Goal: Task Accomplishment & Management: Manage account settings

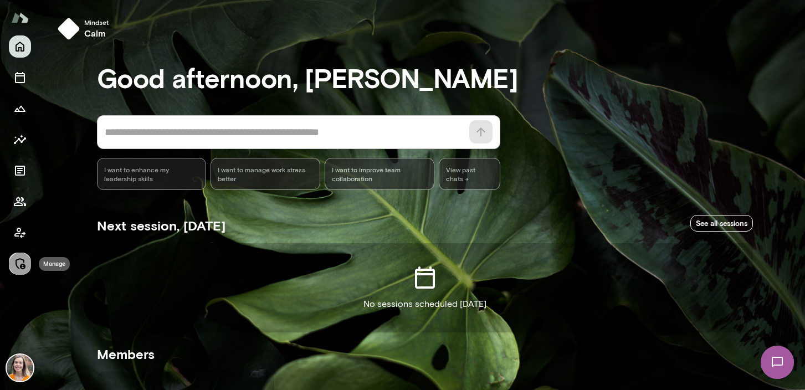
click at [20, 265] on icon "Manage" at bounding box center [19, 263] width 13 height 13
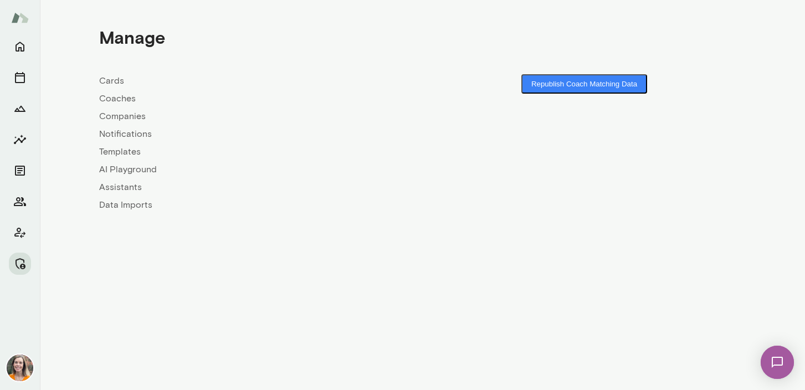
click at [118, 102] on link "Coaches" at bounding box center [261, 98] width 324 height 13
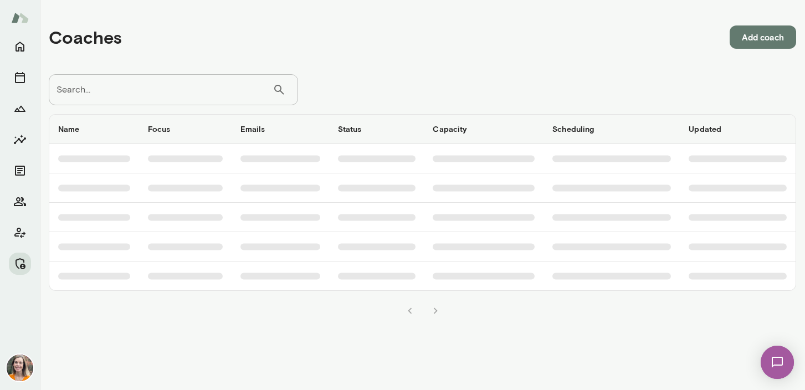
click at [159, 96] on input "Search..." at bounding box center [161, 89] width 224 height 31
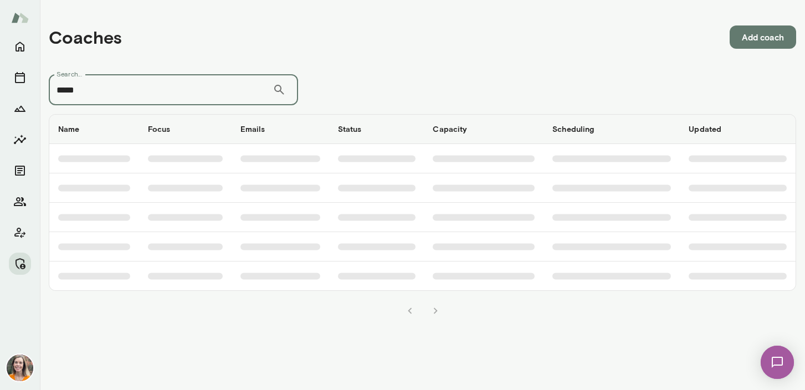
type input "*****"
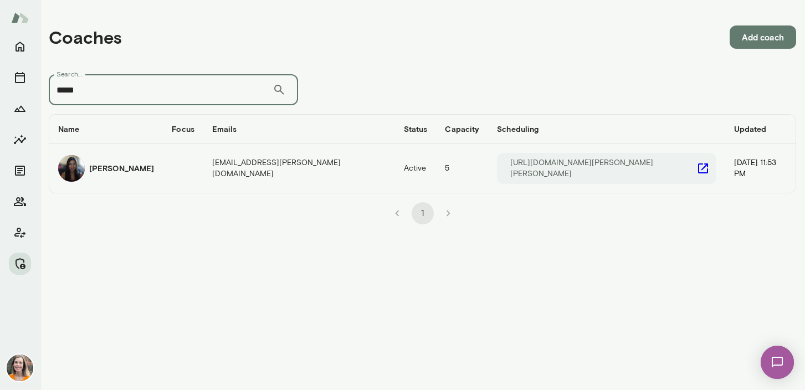
click at [148, 171] on td "Chiao Dyi" at bounding box center [106, 168] width 114 height 49
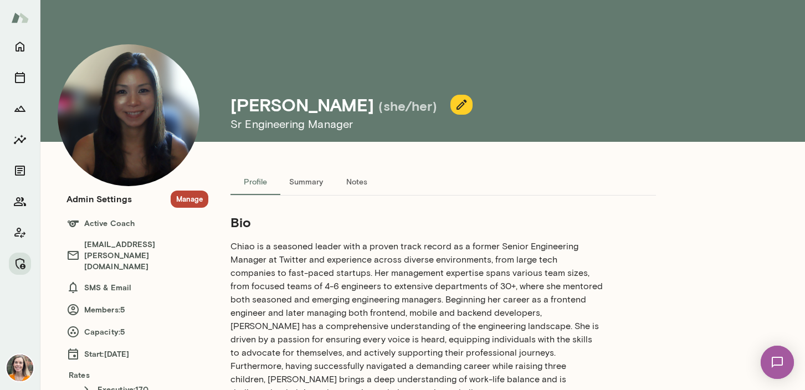
click at [193, 201] on button "Manage" at bounding box center [190, 199] width 38 height 17
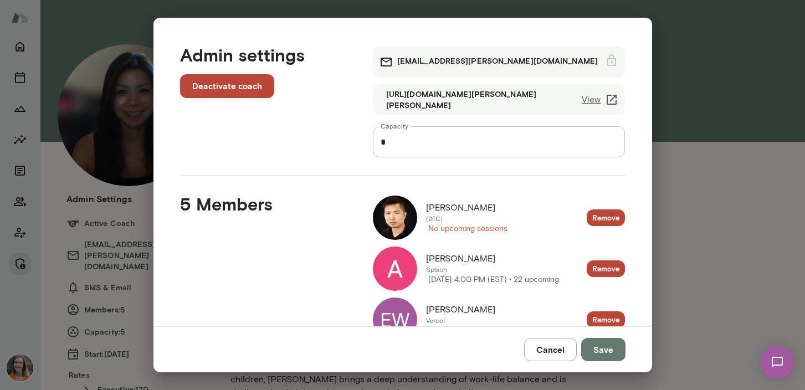
drag, startPoint x: 493, startPoint y: 209, endPoint x: 427, endPoint y: 208, distance: 65.9
click at [427, 208] on div "Richard Widjaja" at bounding box center [466, 207] width 81 height 13
copy span "Richard Widjaja"
click at [547, 353] on button "Cancel" at bounding box center [550, 349] width 53 height 23
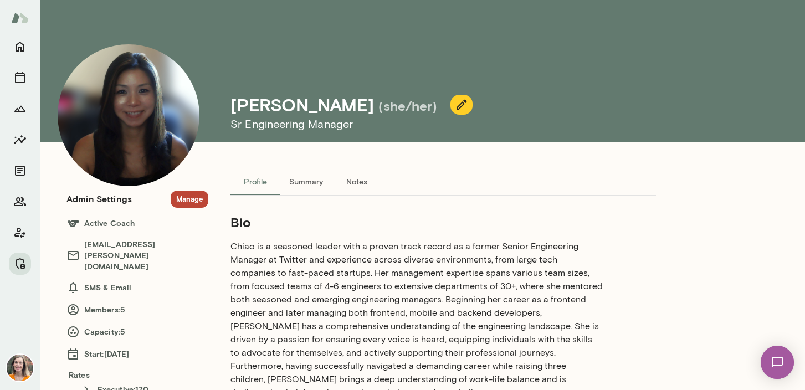
click at [189, 200] on button "Manage" at bounding box center [190, 199] width 38 height 17
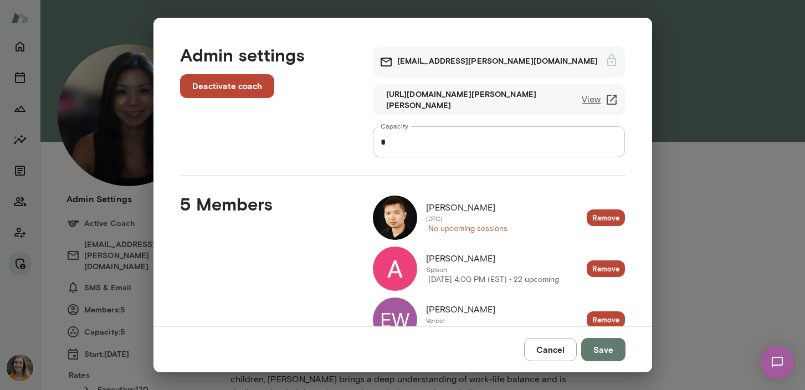
click at [453, 212] on span "Richard Widjaja" at bounding box center [460, 207] width 69 height 13
click at [396, 217] on img at bounding box center [395, 218] width 44 height 44
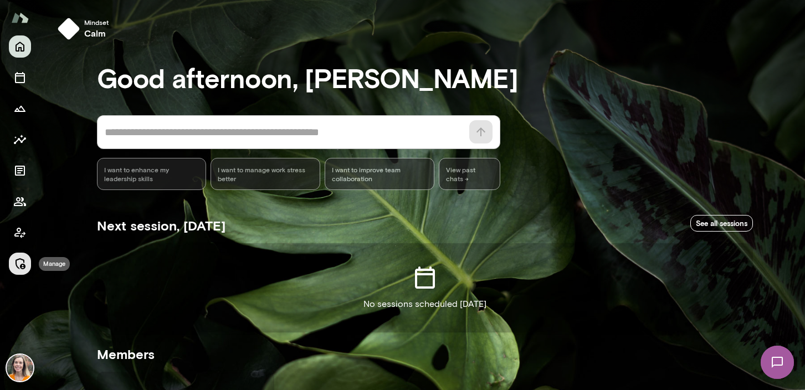
click at [18, 264] on icon "Manage" at bounding box center [19, 263] width 13 height 13
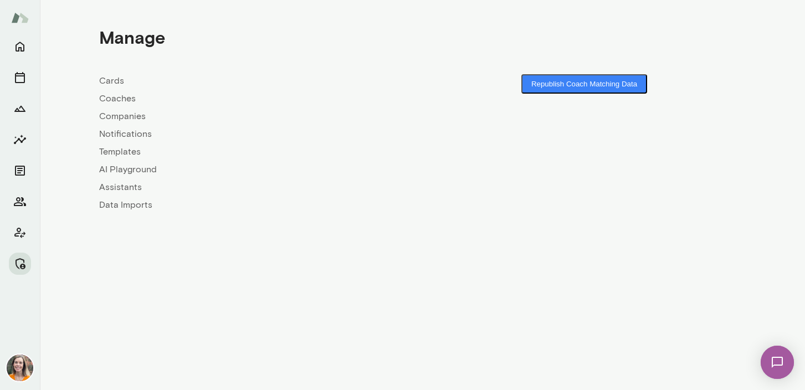
click at [121, 99] on link "Coaches" at bounding box center [261, 98] width 324 height 13
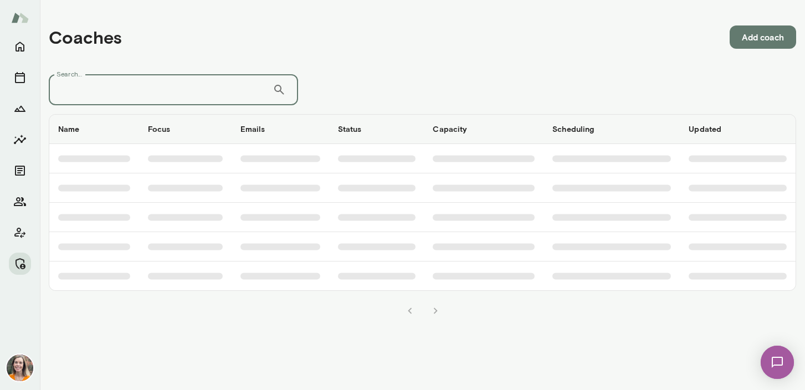
click at [140, 93] on input "Search..." at bounding box center [161, 89] width 224 height 31
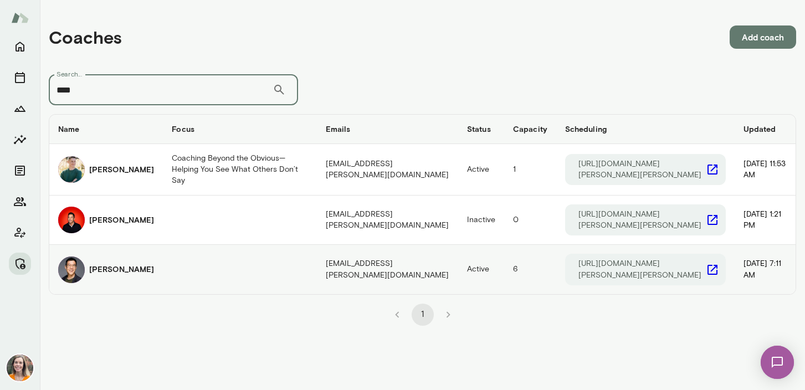
type input "****"
click at [163, 264] on td "coaches table" at bounding box center [239, 269] width 153 height 49
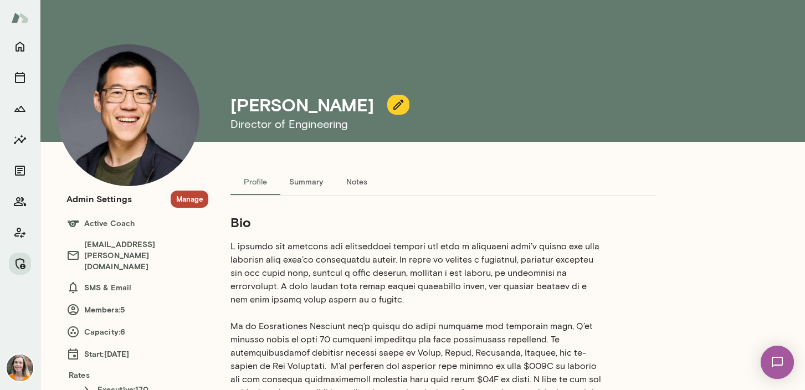
click at [182, 196] on button "Manage" at bounding box center [190, 199] width 38 height 17
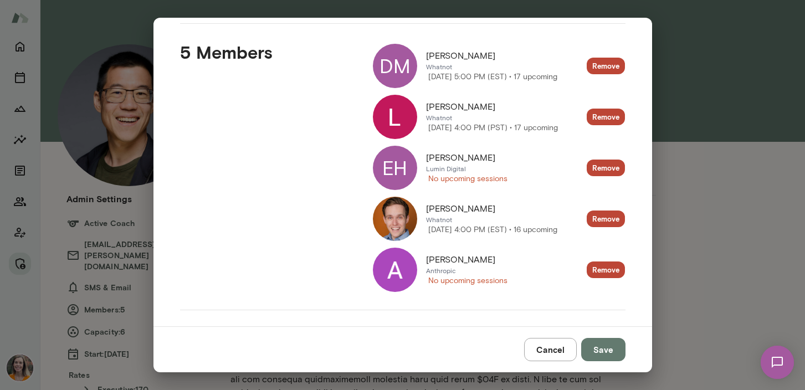
scroll to position [140, 0]
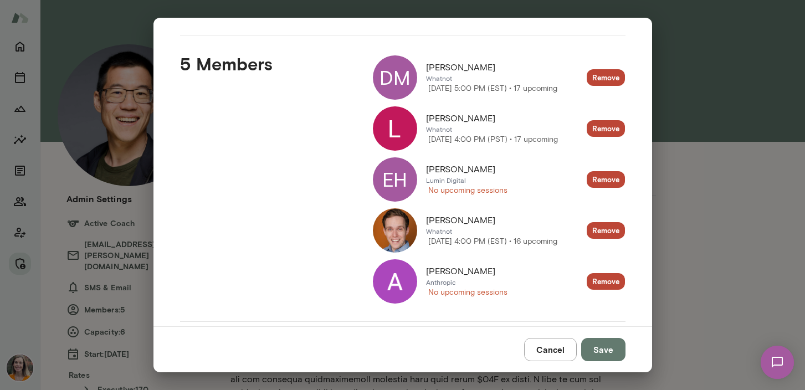
click at [395, 176] on div "EH" at bounding box center [395, 179] width 44 height 44
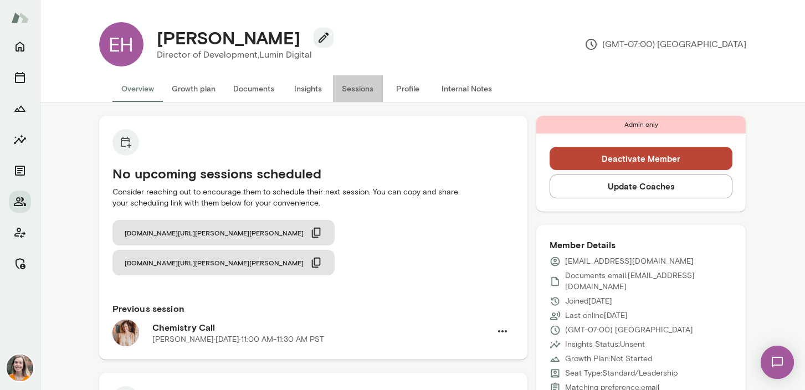
click at [345, 86] on button "Sessions" at bounding box center [358, 88] width 50 height 27
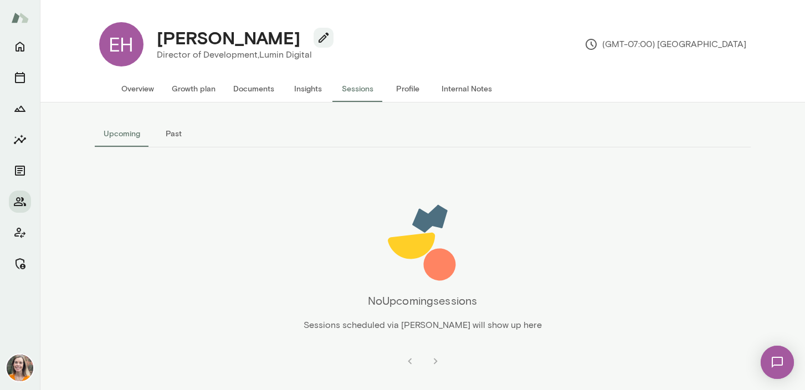
click at [167, 131] on button "Past" at bounding box center [174, 133] width 50 height 27
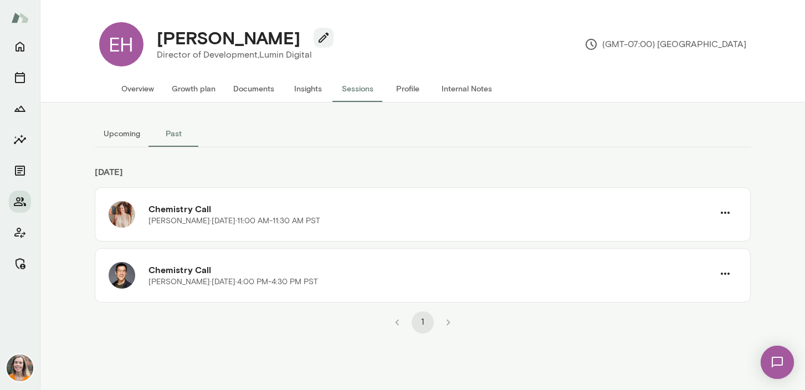
drag, startPoint x: 291, startPoint y: 41, endPoint x: 155, endPoint y: 36, distance: 135.8
click at [155, 36] on div "[PERSON_NAME]" at bounding box center [241, 37] width 186 height 21
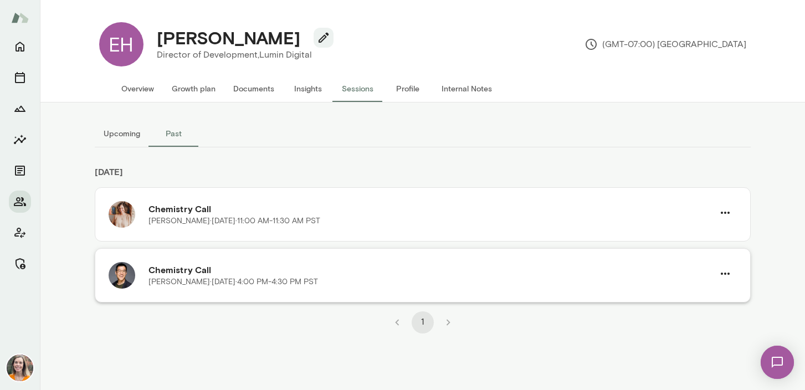
copy h4 "[PERSON_NAME]"
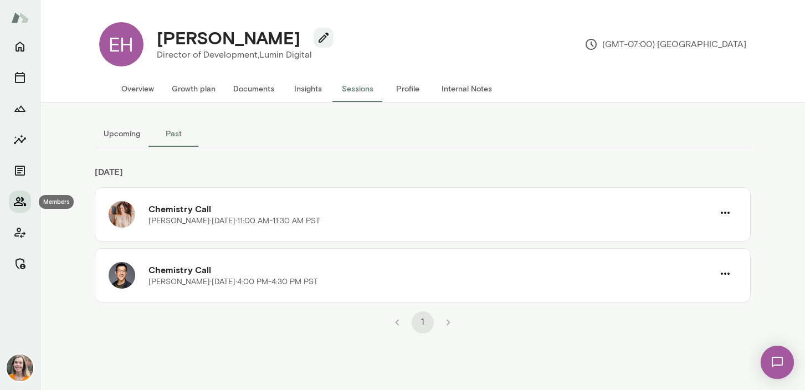
click at [17, 202] on icon "Members" at bounding box center [20, 201] width 12 height 9
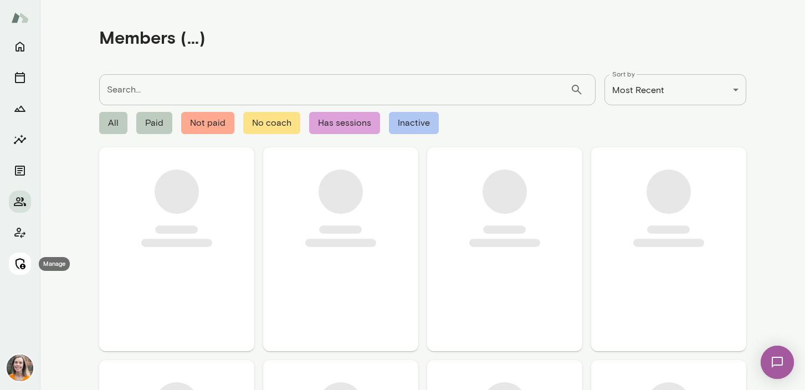
click at [19, 261] on icon "Manage" at bounding box center [19, 263] width 13 height 13
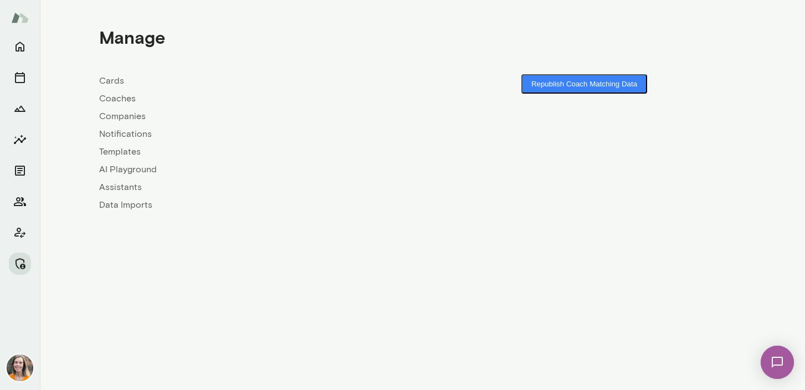
click at [116, 98] on link "Coaches" at bounding box center [261, 98] width 324 height 13
click at [115, 100] on link "Coaches" at bounding box center [261, 98] width 324 height 13
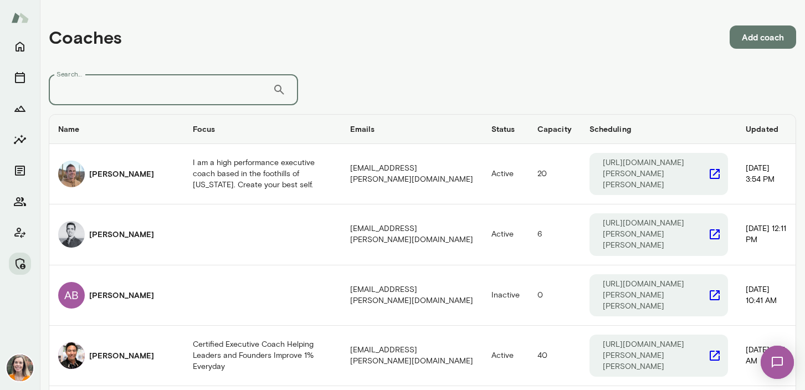
click at [112, 94] on input "Search..." at bounding box center [161, 89] width 224 height 31
click at [16, 203] on icon "Members" at bounding box center [20, 201] width 12 height 9
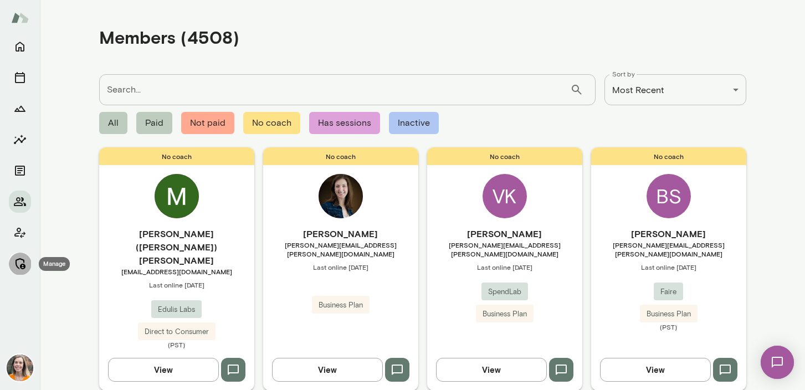
click at [20, 262] on icon "Manage" at bounding box center [19, 263] width 13 height 13
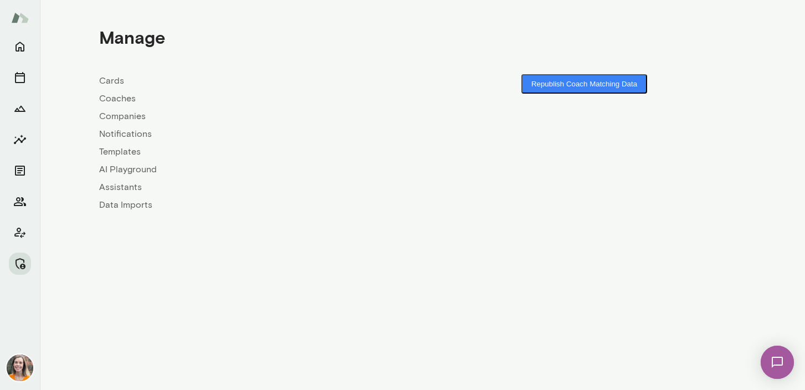
click at [110, 98] on link "Coaches" at bounding box center [261, 98] width 324 height 13
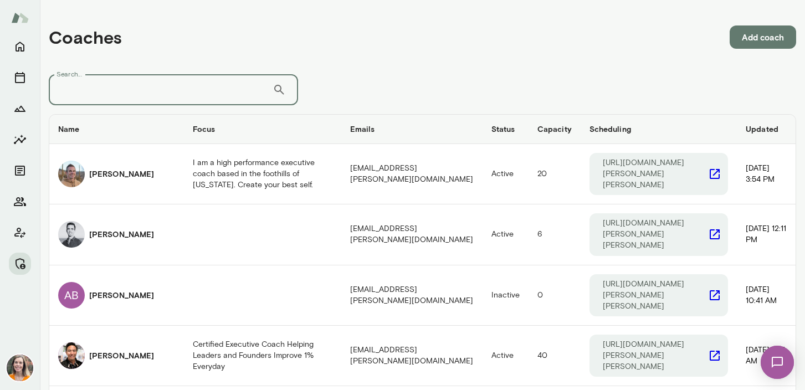
click at [157, 93] on input "Search..." at bounding box center [161, 89] width 224 height 31
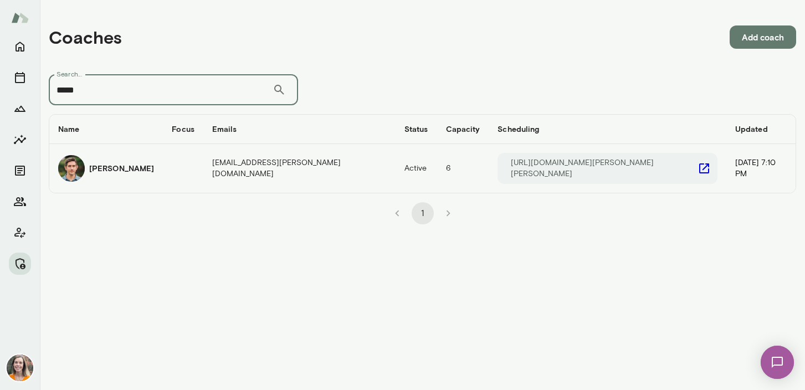
type input "*****"
click at [107, 167] on h6 "[PERSON_NAME]" at bounding box center [121, 168] width 65 height 11
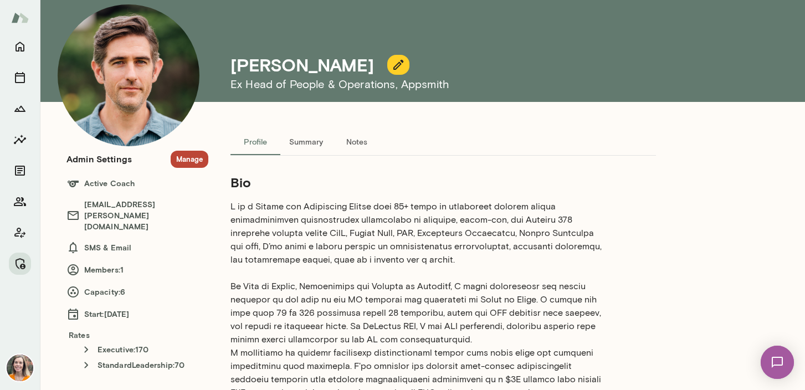
scroll to position [15, 0]
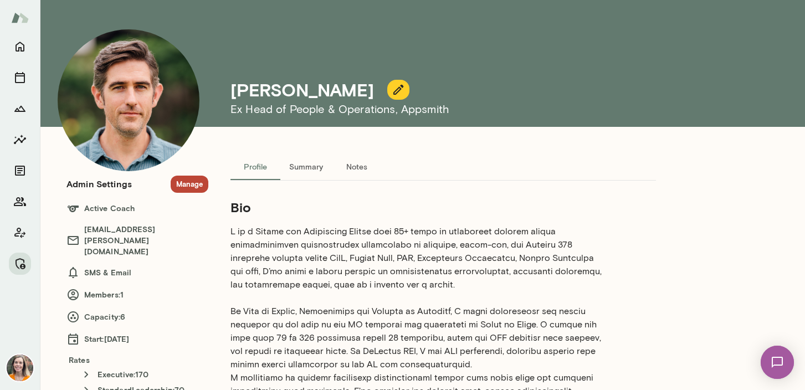
click at [393, 90] on icon "button" at bounding box center [398, 90] width 10 height 10
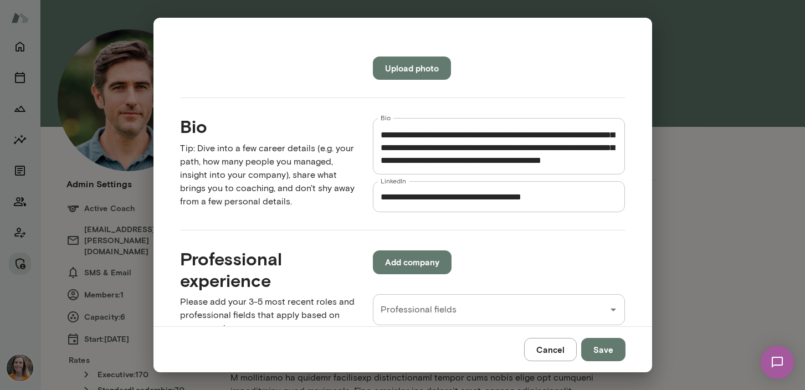
scroll to position [42, 0]
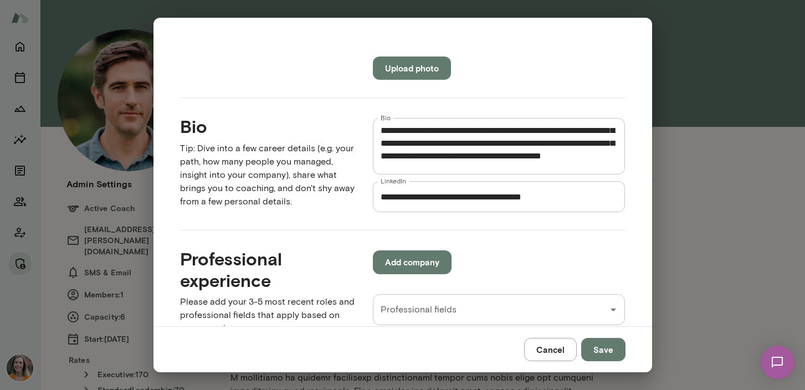
click at [577, 147] on textarea "Bio" at bounding box center [499, 146] width 237 height 38
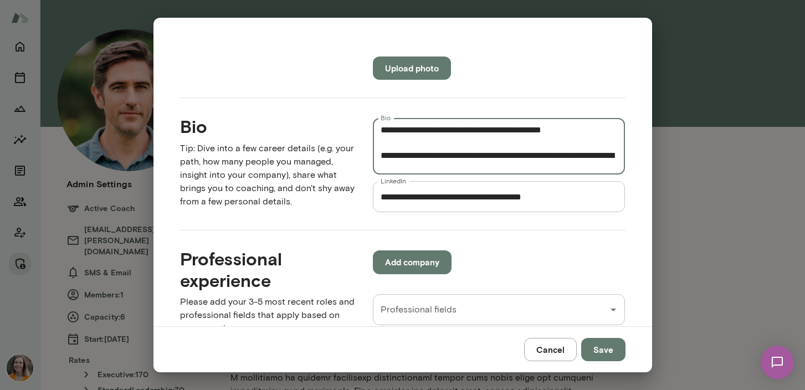
scroll to position [71, 0]
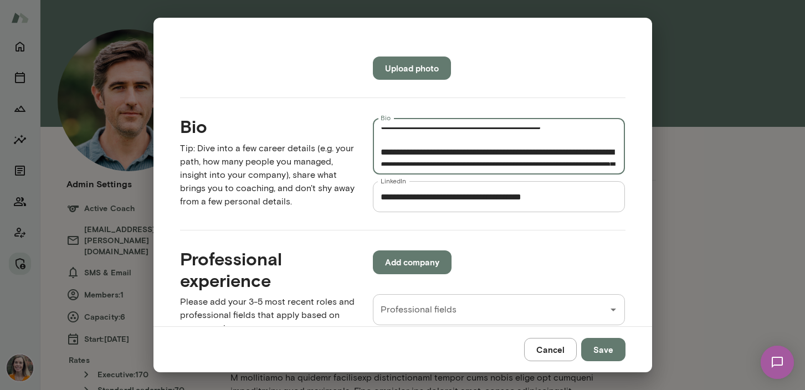
type textarea "**********"
click at [608, 350] on button "Save" at bounding box center [603, 349] width 44 height 23
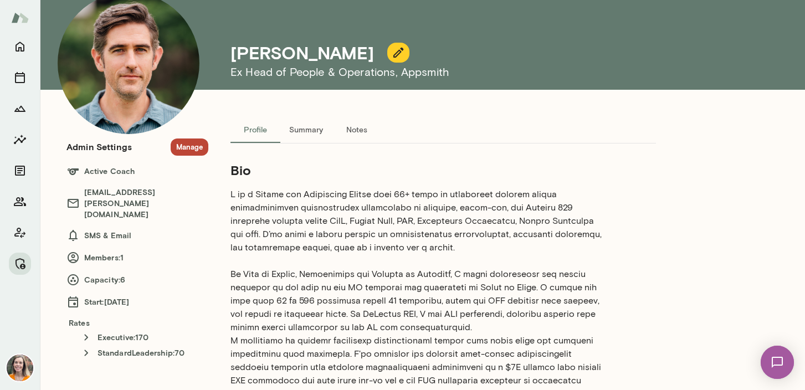
scroll to position [52, 0]
click at [393, 55] on icon "button" at bounding box center [398, 53] width 10 height 10
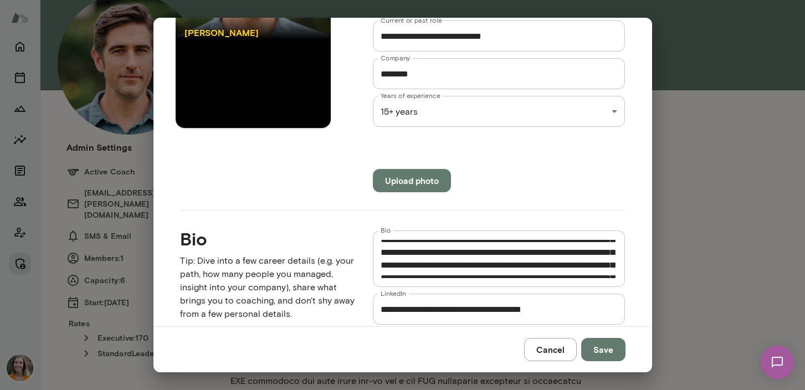
scroll to position [195, 0]
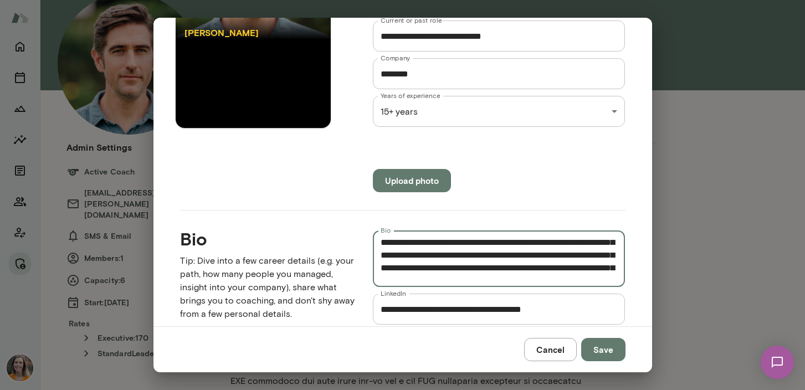
click at [454, 254] on textarea "Bio" at bounding box center [499, 259] width 237 height 38
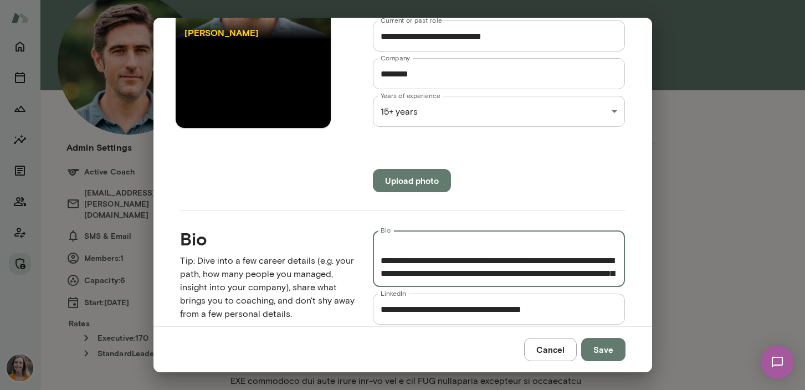
scroll to position [357, 0]
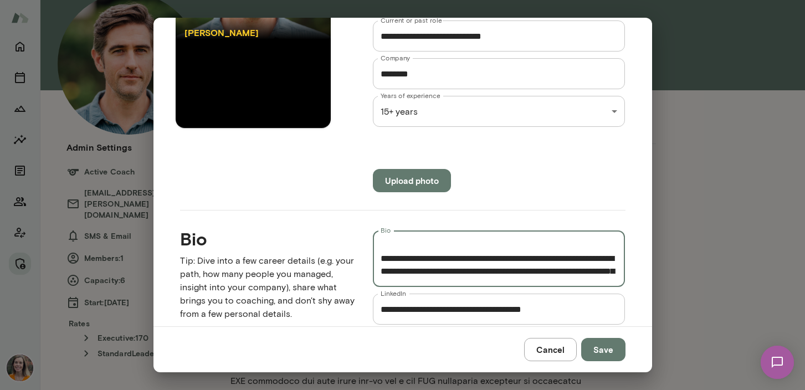
click at [573, 259] on textarea "Bio" at bounding box center [499, 259] width 237 height 38
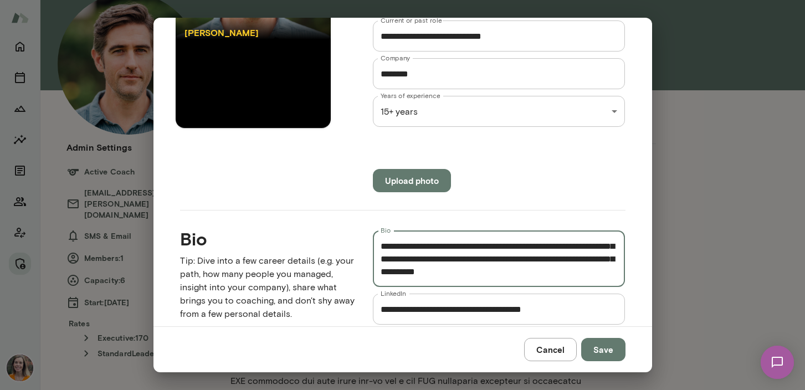
scroll to position [516, 0]
click at [481, 265] on textarea "Bio" at bounding box center [499, 259] width 237 height 38
type textarea "**********"
click at [603, 350] on button "Save" at bounding box center [603, 349] width 44 height 23
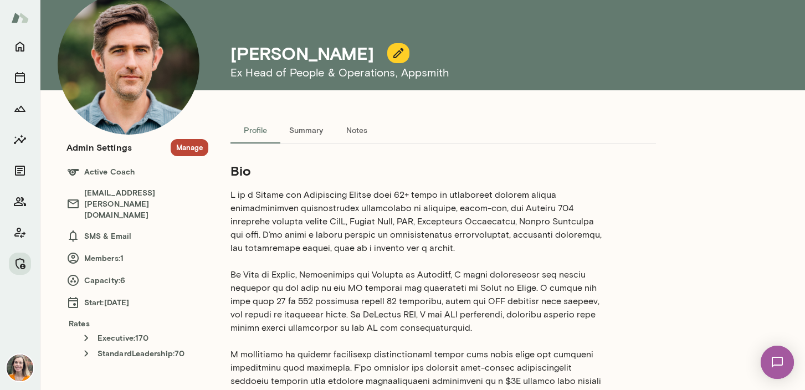
click at [392, 54] on icon "button" at bounding box center [398, 53] width 13 height 13
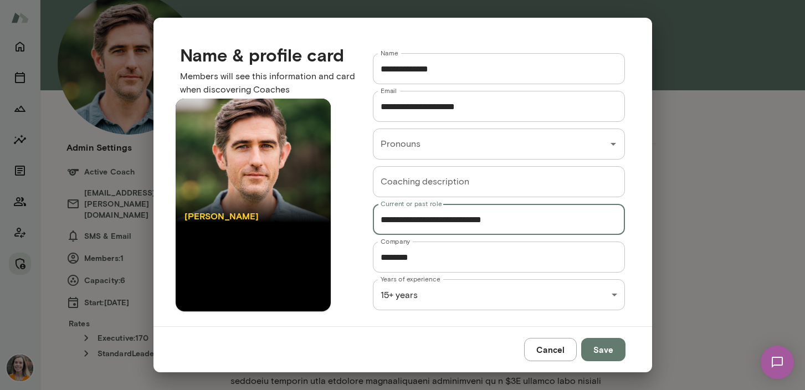
click at [393, 219] on input "**********" at bounding box center [499, 219] width 253 height 31
drag, startPoint x: 392, startPoint y: 220, endPoint x: 375, endPoint y: 220, distance: 17.7
click at [375, 220] on input "**********" at bounding box center [499, 219] width 253 height 31
click at [497, 220] on input "**********" at bounding box center [499, 219] width 253 height 31
type input "**********"
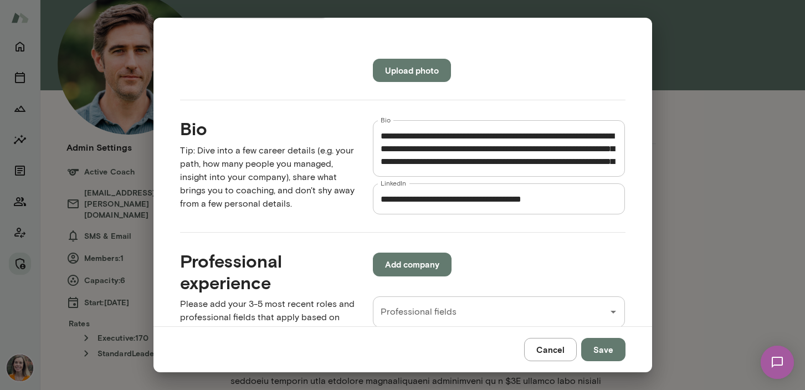
scroll to position [293, 0]
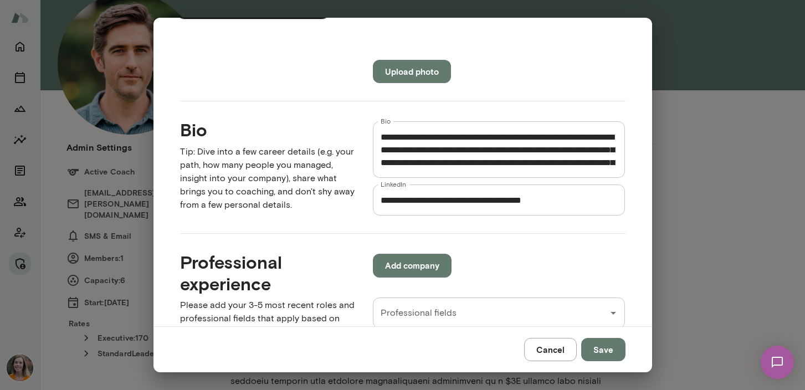
click at [602, 347] on button "Save" at bounding box center [603, 349] width 44 height 23
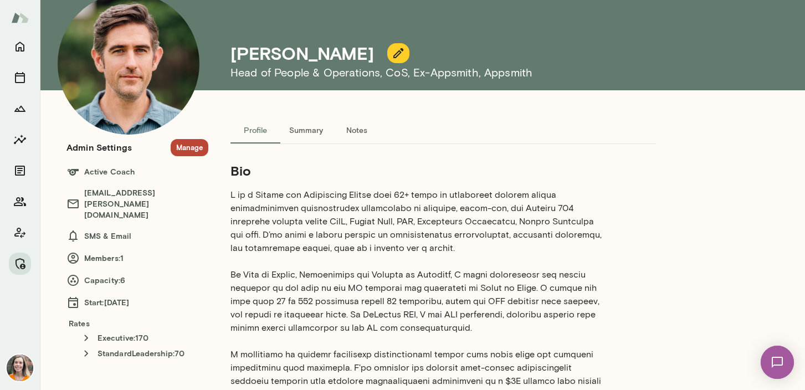
click at [393, 50] on icon "button" at bounding box center [398, 53] width 10 height 10
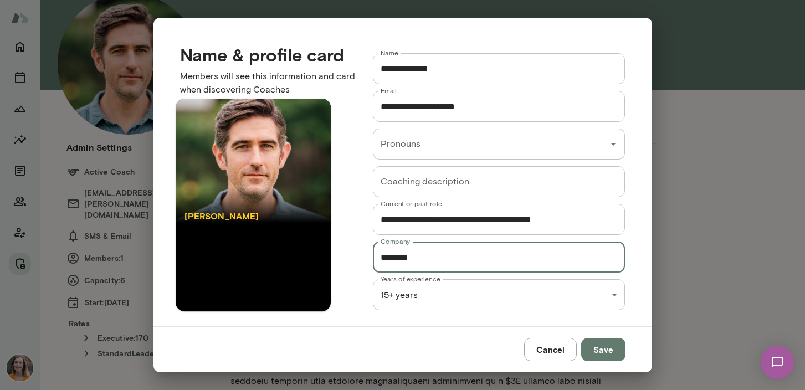
drag, startPoint x: 442, startPoint y: 261, endPoint x: 371, endPoint y: 255, distance: 71.2
click at [371, 255] on div "**********" at bounding box center [490, 205] width 270 height 340
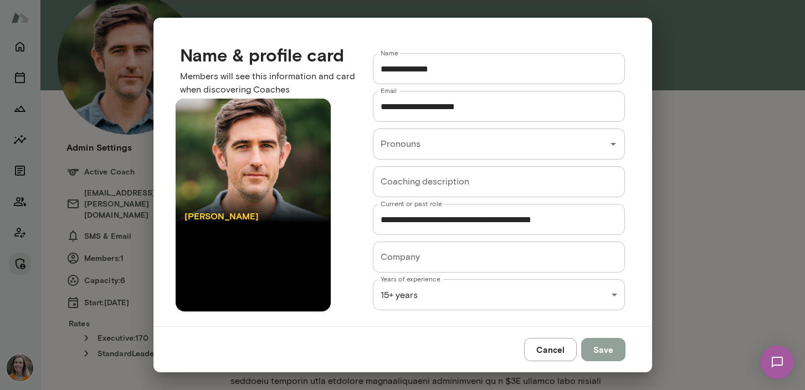
click at [606, 348] on button "Save" at bounding box center [603, 349] width 44 height 23
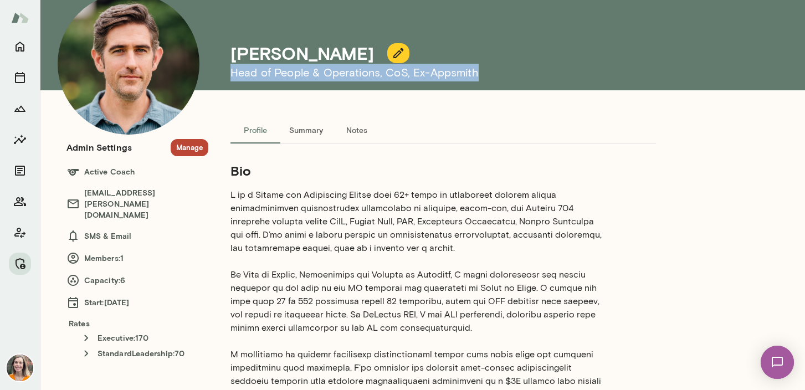
drag, startPoint x: 480, startPoint y: 72, endPoint x: 230, endPoint y: 73, distance: 250.4
click at [230, 73] on div "[PERSON_NAME] Head of People & Operations, CoS, Ex-Appsmith" at bounding box center [390, 19] width 665 height 142
copy h6 "Head of People & Operations, CoS, Ex-Appsmith"
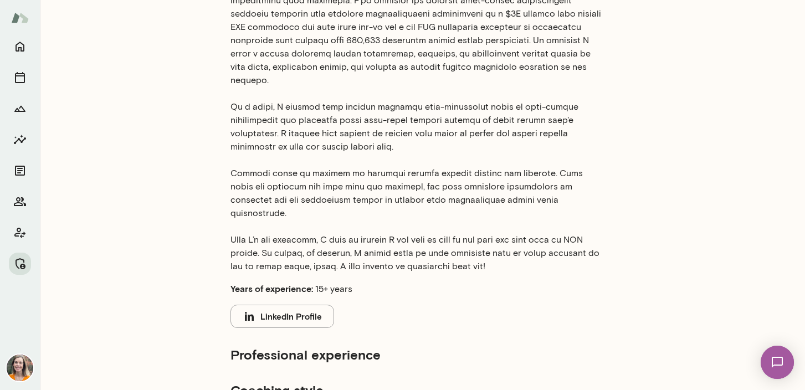
scroll to position [0, 0]
